Goal: Transaction & Acquisition: Obtain resource

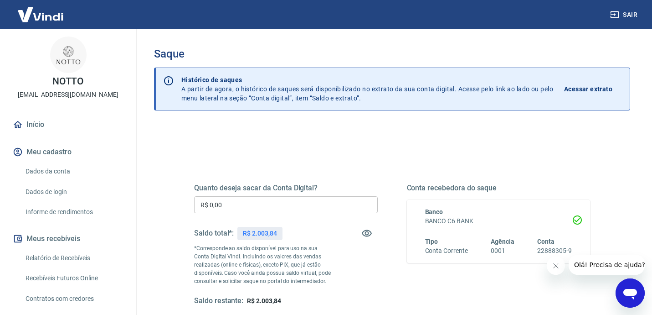
click at [234, 205] on input "R$ 0,00" at bounding box center [286, 204] width 184 height 17
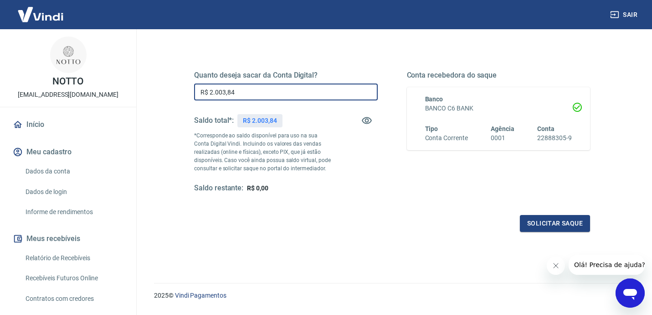
scroll to position [116, 0]
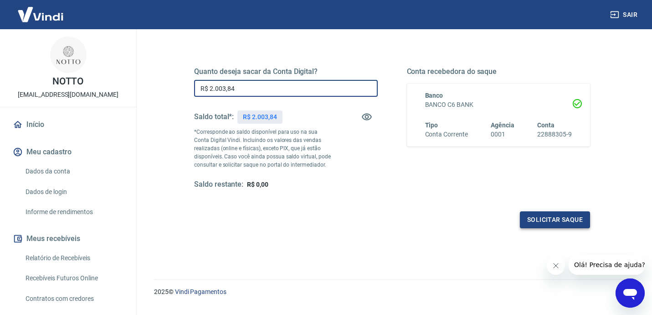
type input "R$ 2.003,84"
click at [549, 218] on button "Solicitar saque" at bounding box center [555, 219] width 70 height 17
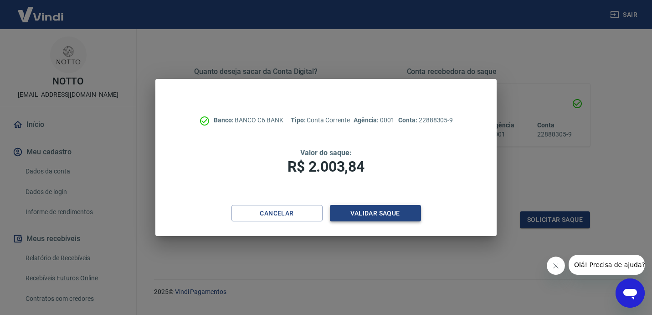
click at [383, 214] on button "Validar saque" at bounding box center [375, 213] width 91 height 17
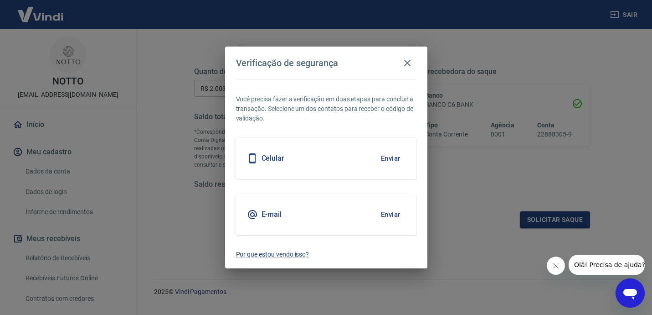
click at [383, 214] on button "Enviar" at bounding box center [391, 214] width 30 height 19
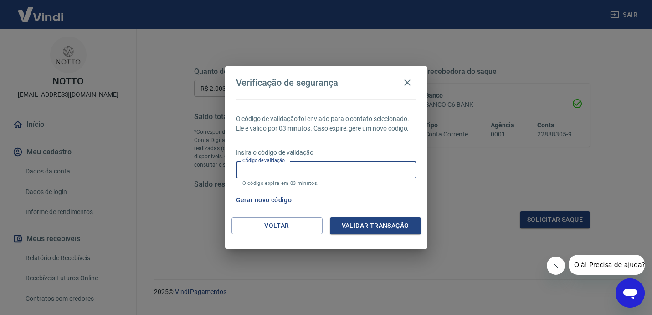
click at [309, 165] on input "Código de validação" at bounding box center [326, 169] width 181 height 17
type input "667278"
click at [395, 227] on button "Validar transação" at bounding box center [375, 225] width 91 height 17
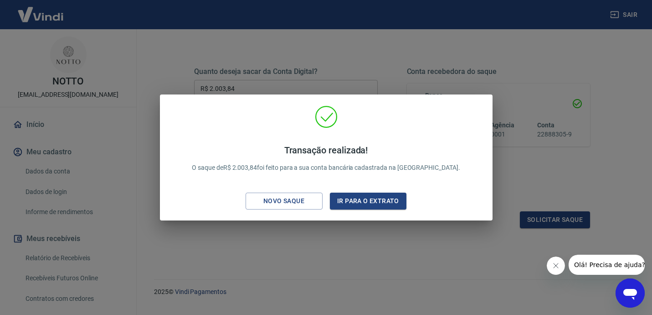
click at [466, 56] on div "Transação realizada! O saque de R$ 2.003,84 foi feito para a sua conta bancária…" at bounding box center [326, 157] width 652 height 315
